Goal: Check status

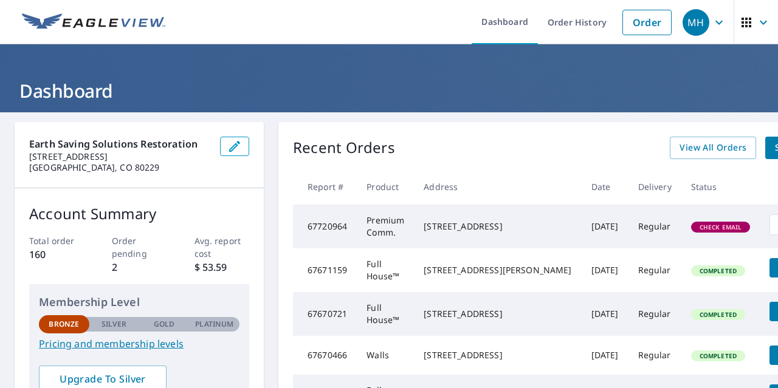
click at [691, 233] on div "Check Email" at bounding box center [721, 227] width 60 height 11
click at [691, 228] on div "Check Email" at bounding box center [721, 227] width 60 height 11
click at [516, 232] on td "[STREET_ADDRESS]" at bounding box center [497, 227] width 167 height 44
click at [692, 231] on span "Check Email" at bounding box center [720, 227] width 57 height 9
click at [407, 243] on td "Premium Comm." at bounding box center [385, 227] width 57 height 44
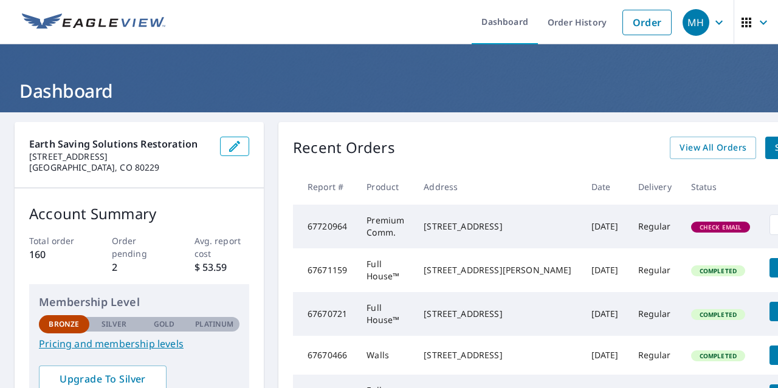
click at [407, 243] on td "Premium Comm." at bounding box center [385, 227] width 57 height 44
click at [691, 227] on div "Check Email" at bounding box center [721, 227] width 60 height 11
click at [692, 228] on span "Check Email" at bounding box center [720, 227] width 57 height 9
click at [692, 231] on span "Check Email" at bounding box center [720, 227] width 57 height 9
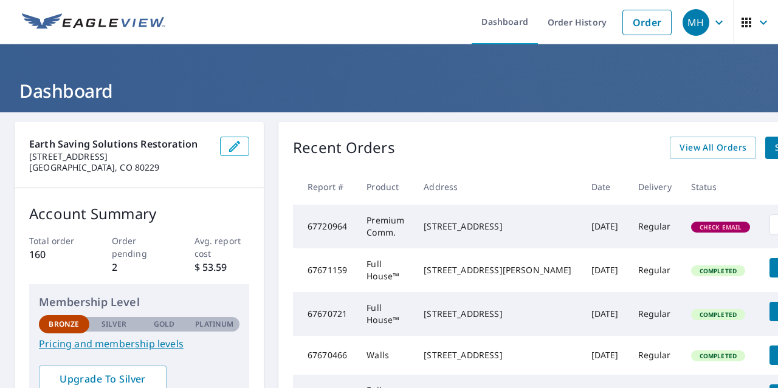
click at [474, 137] on div "Recent Orders View All Orders Start New Order" at bounding box center [574, 148] width 562 height 22
